Goal: Find specific page/section: Find specific page/section

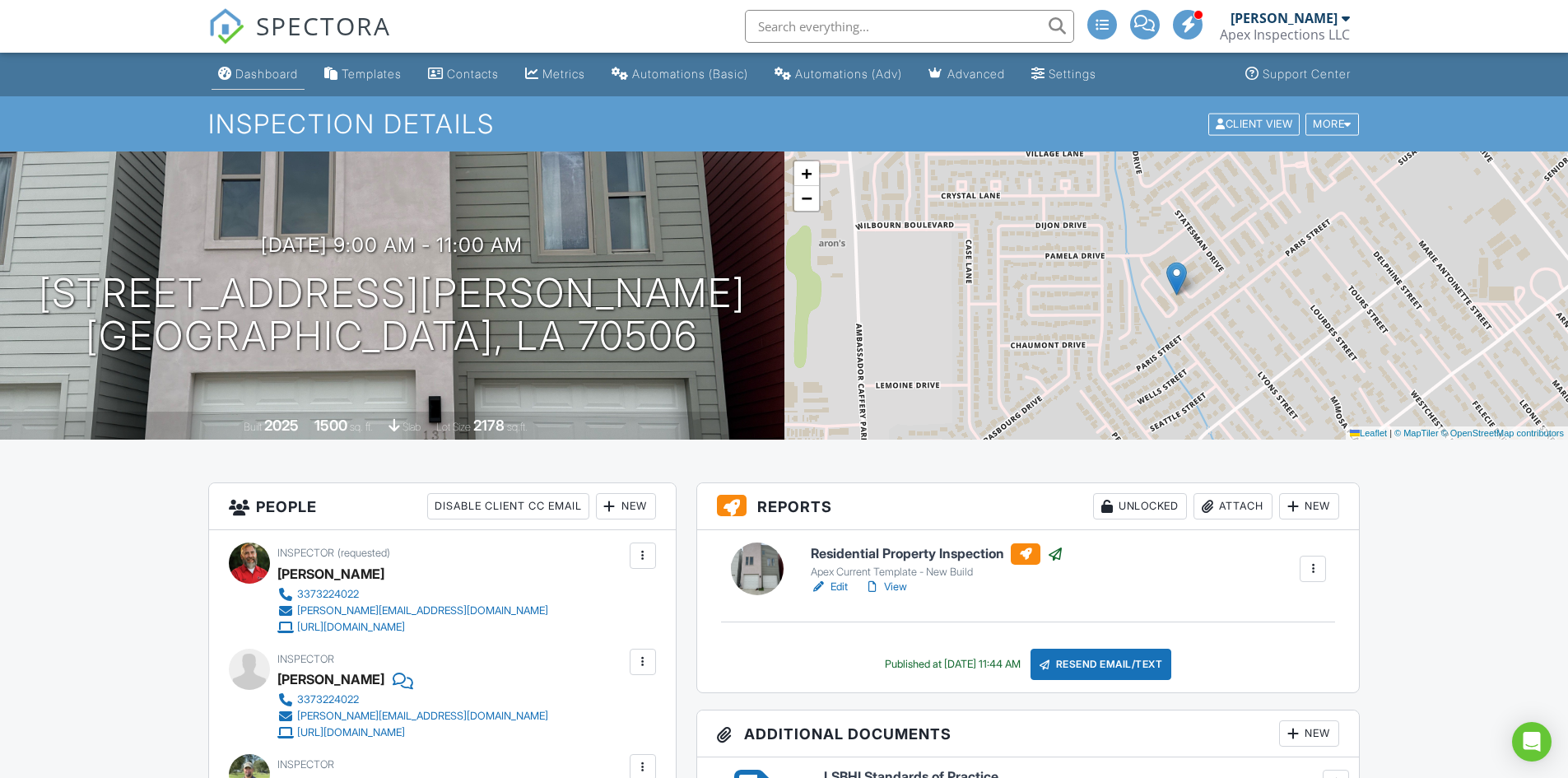
click at [258, 80] on div "Dashboard" at bounding box center [267, 73] width 63 height 14
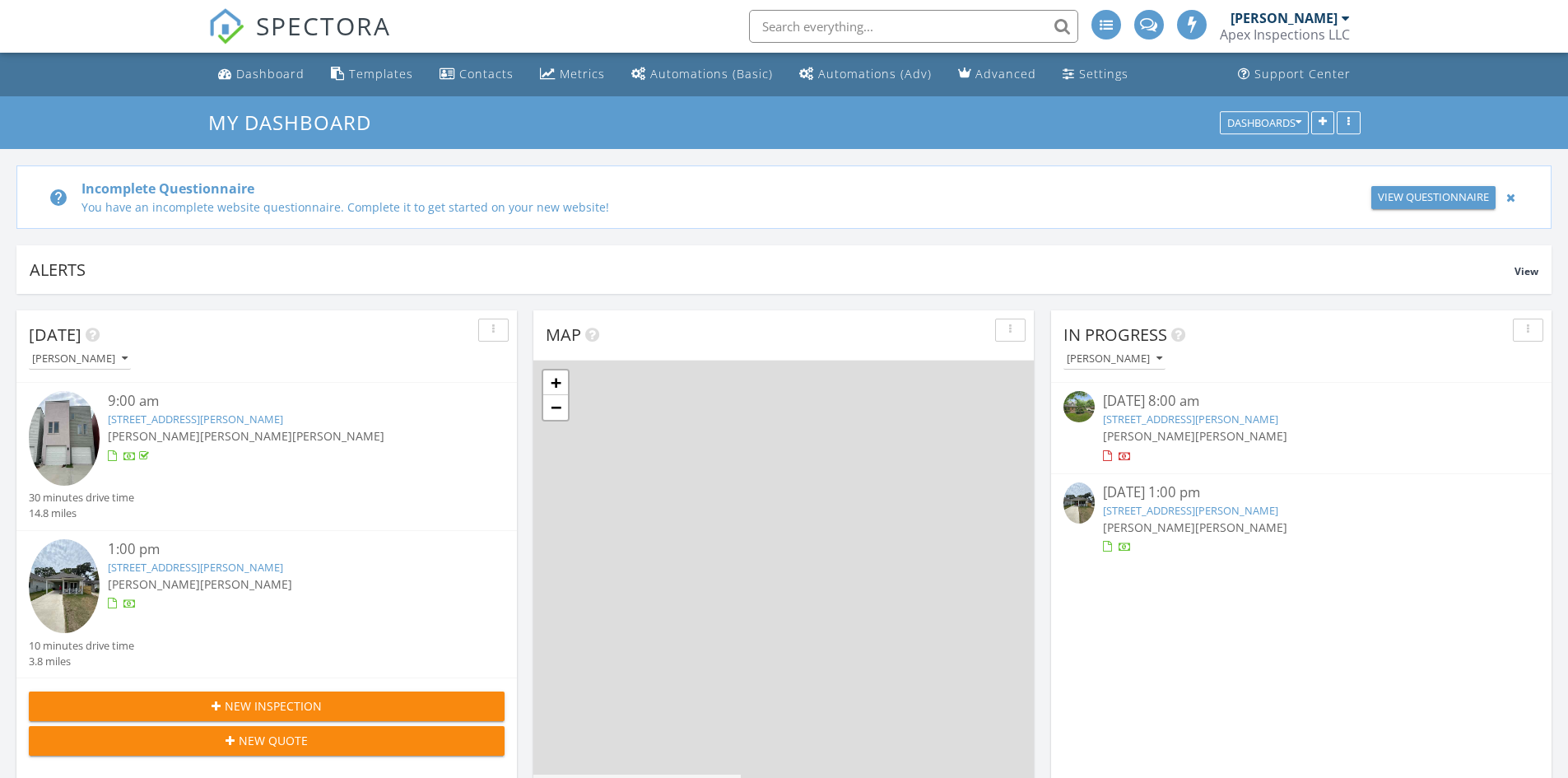
scroll to position [8, 8]
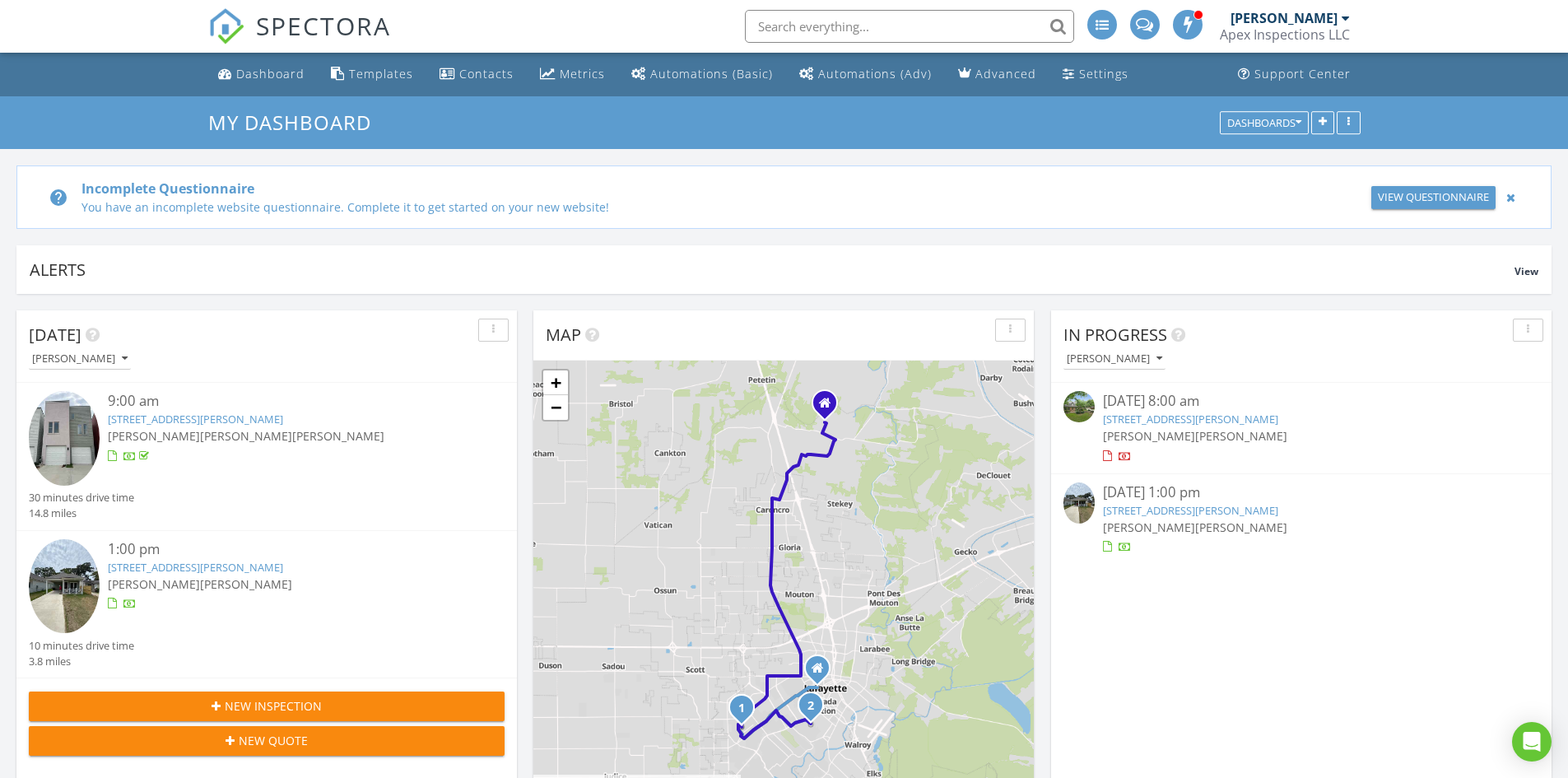
click at [1273, 510] on link "146 Catherine St, Lafayette, LA 70503" at bounding box center [1191, 510] width 175 height 15
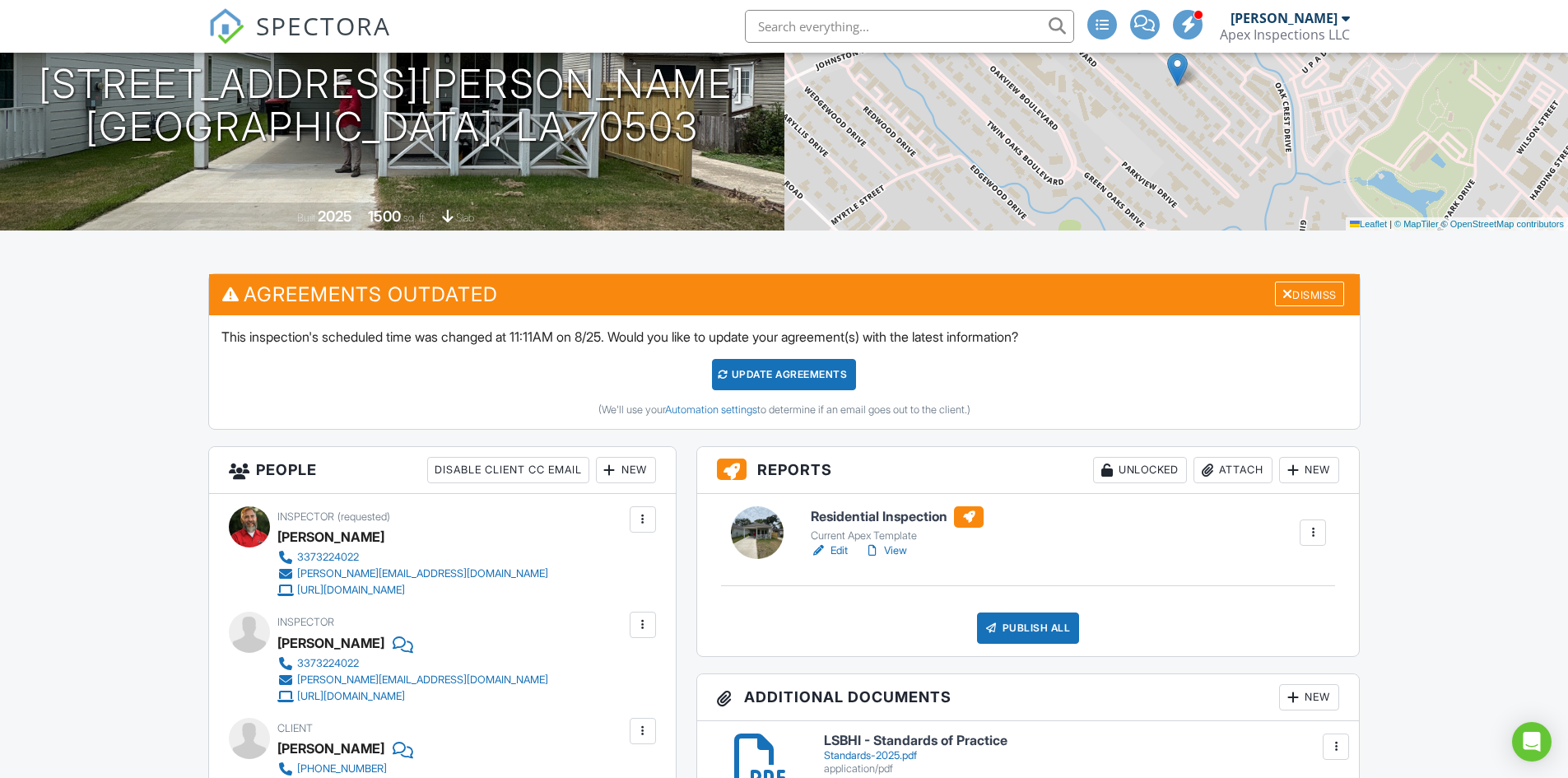
scroll to position [412, 0]
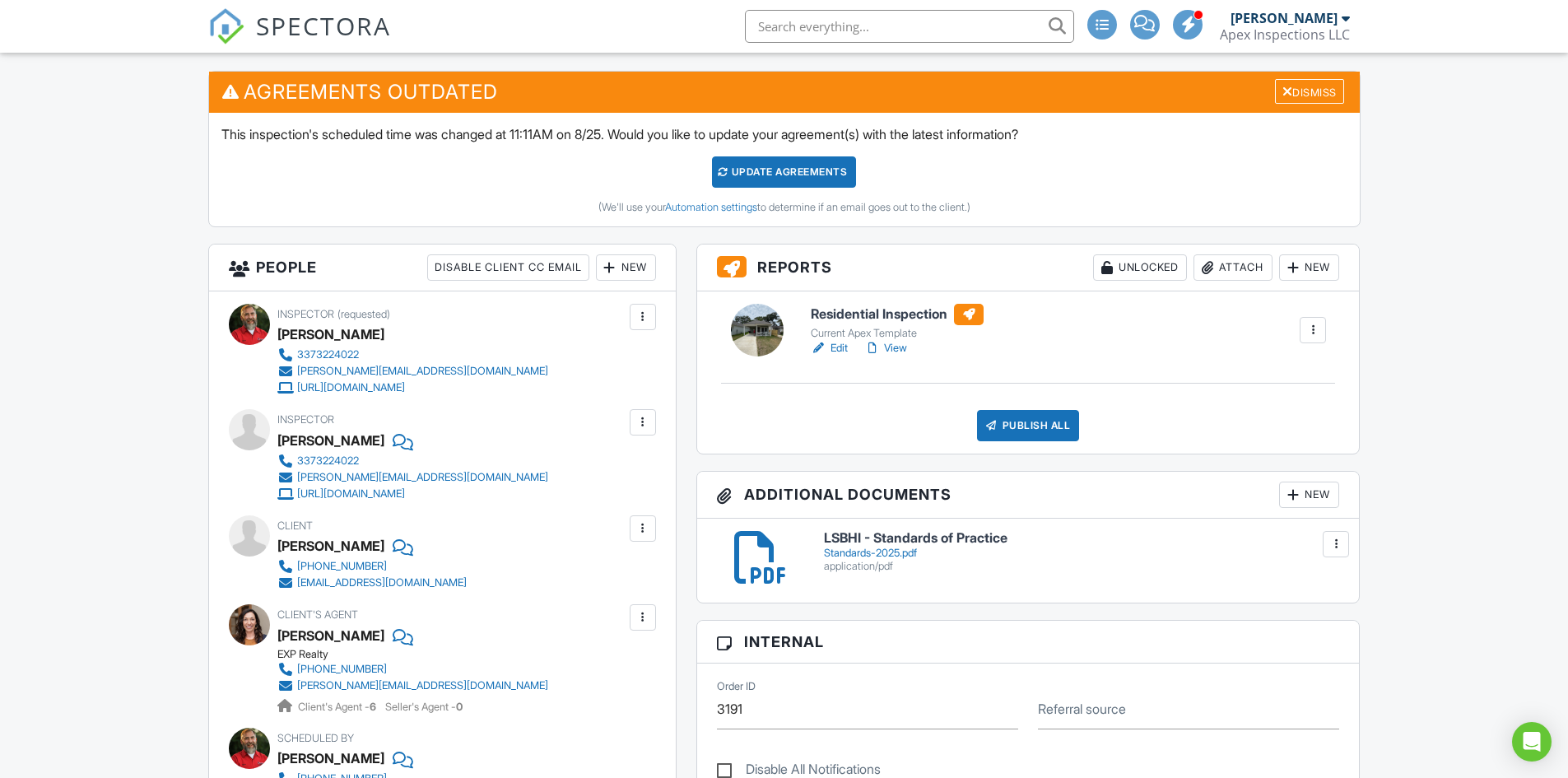
click at [915, 316] on h6 "Residential Inspection" at bounding box center [897, 314] width 172 height 21
